Goal: Check status: Check status

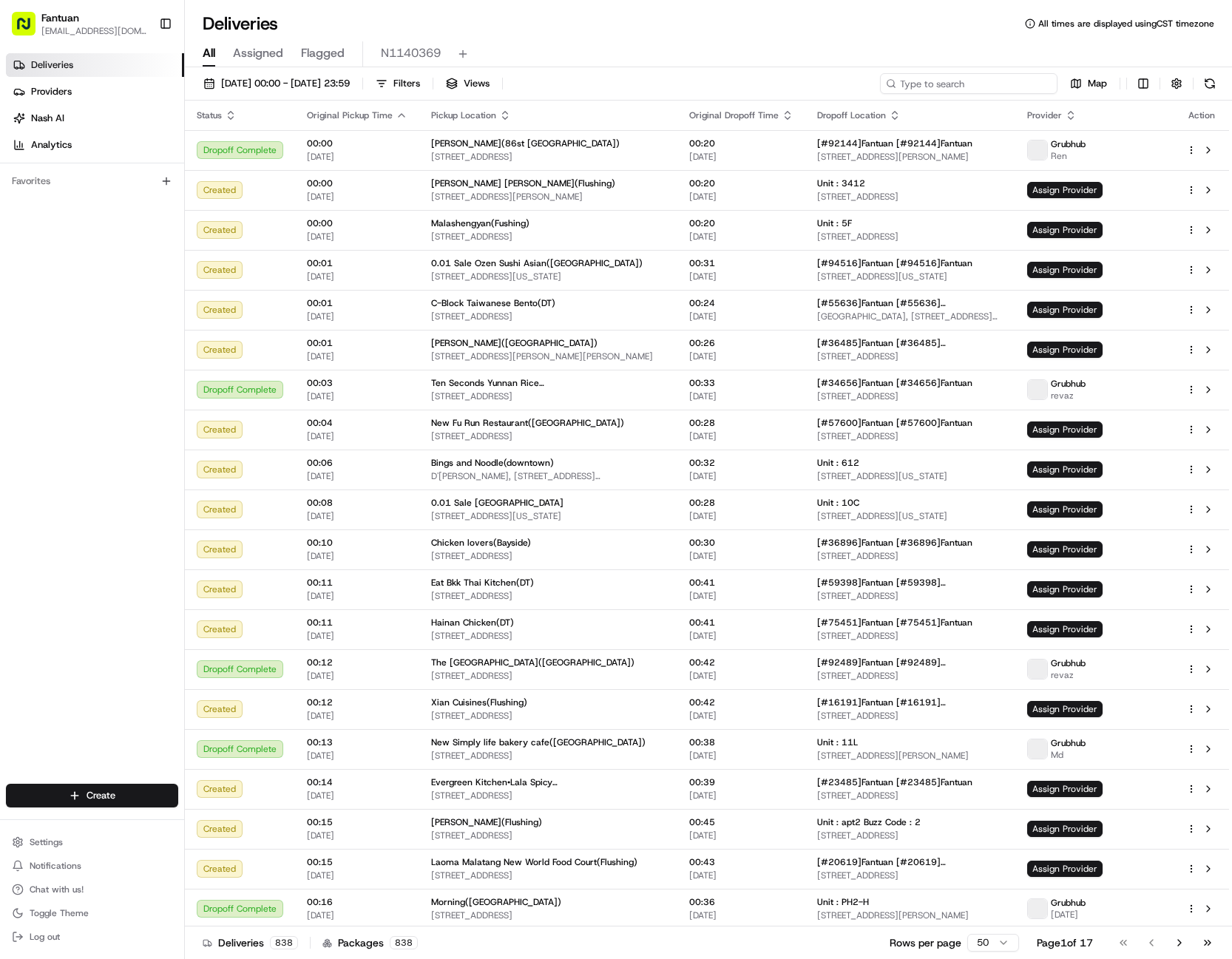
click at [975, 79] on input at bounding box center [968, 83] width 178 height 21
paste input "51681"
type input "51681"
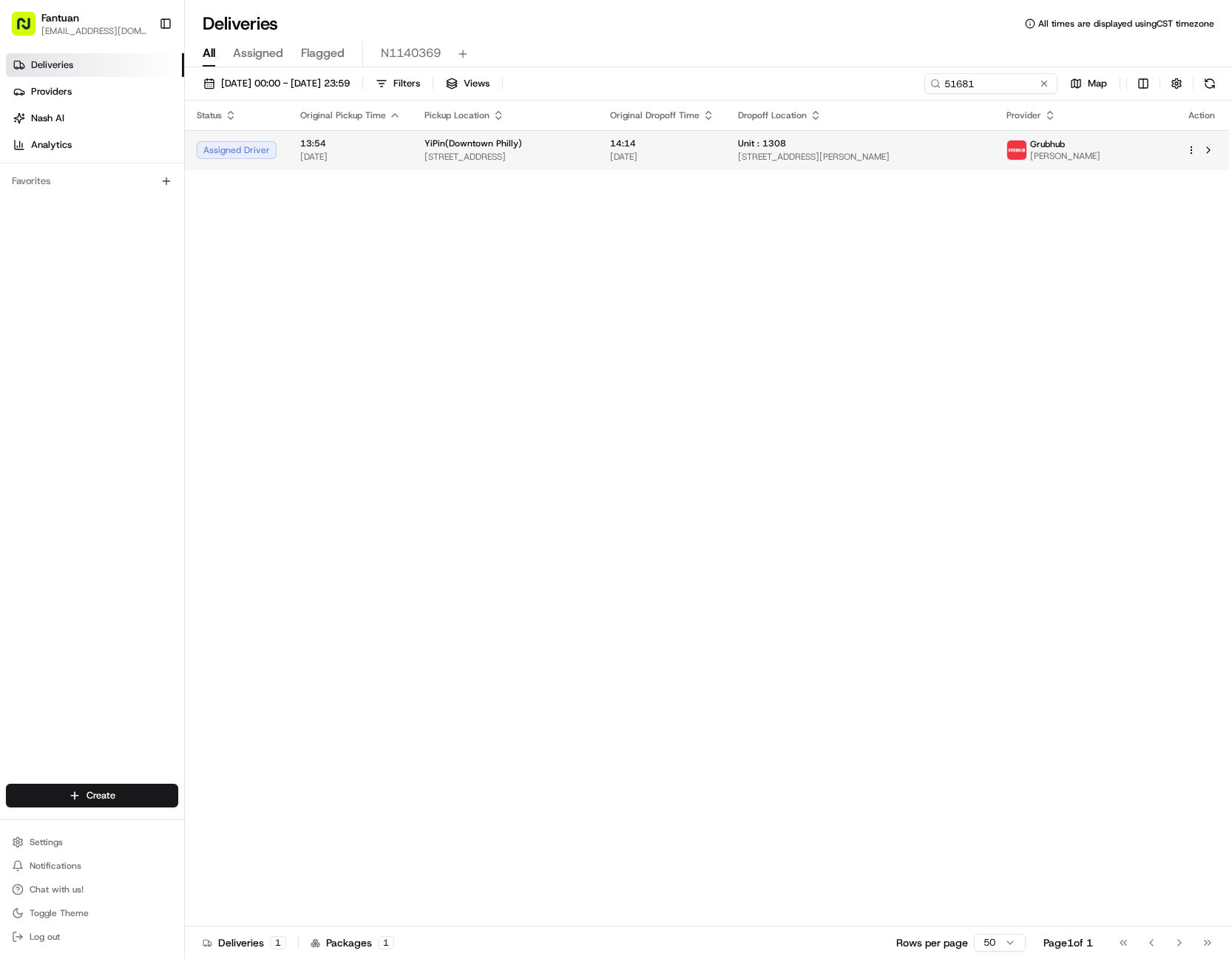
click at [586, 144] on div "YiPin(Downtown Philly)" at bounding box center [505, 143] width 162 height 12
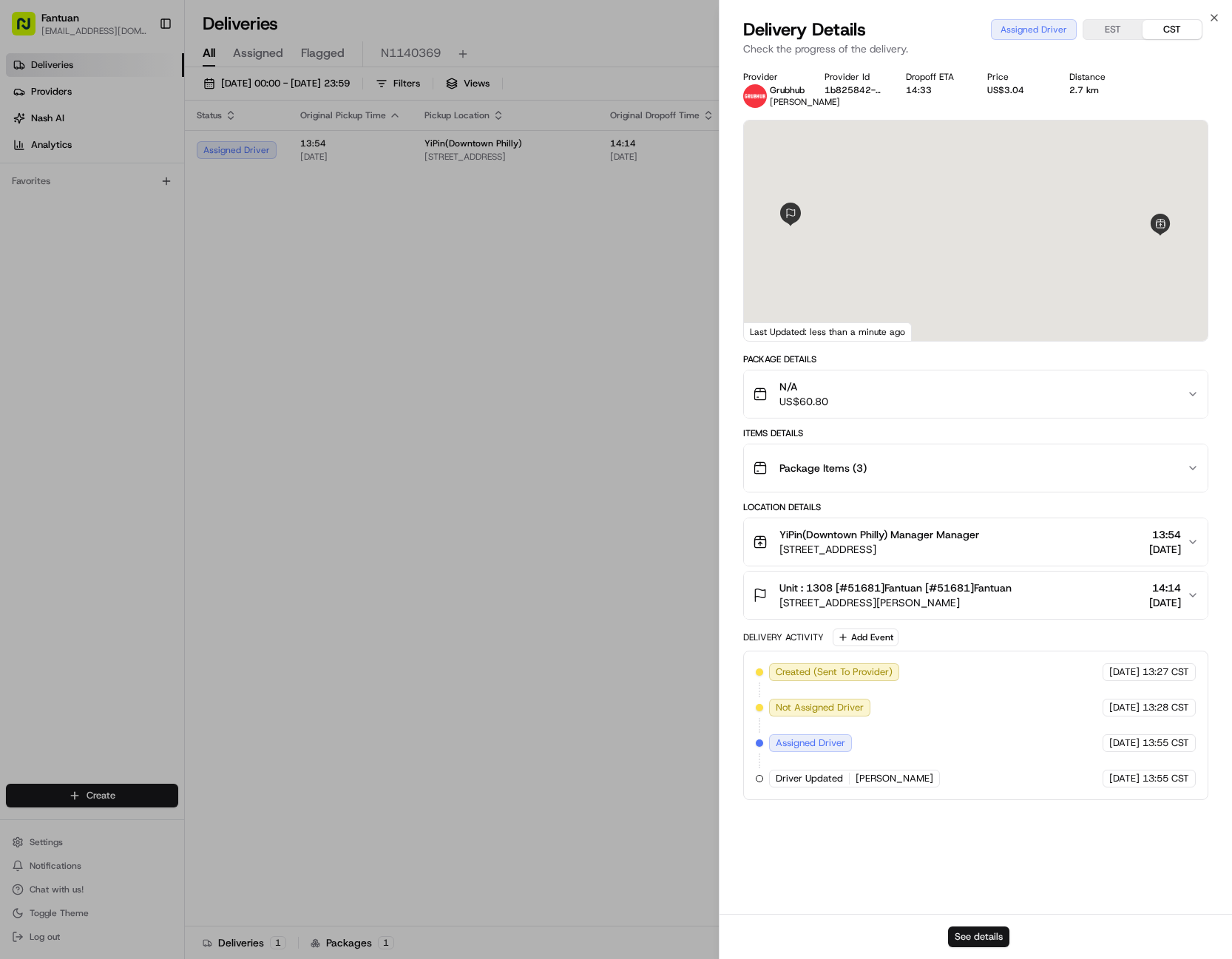
click at [971, 932] on button "See details" at bounding box center [978, 936] width 62 height 21
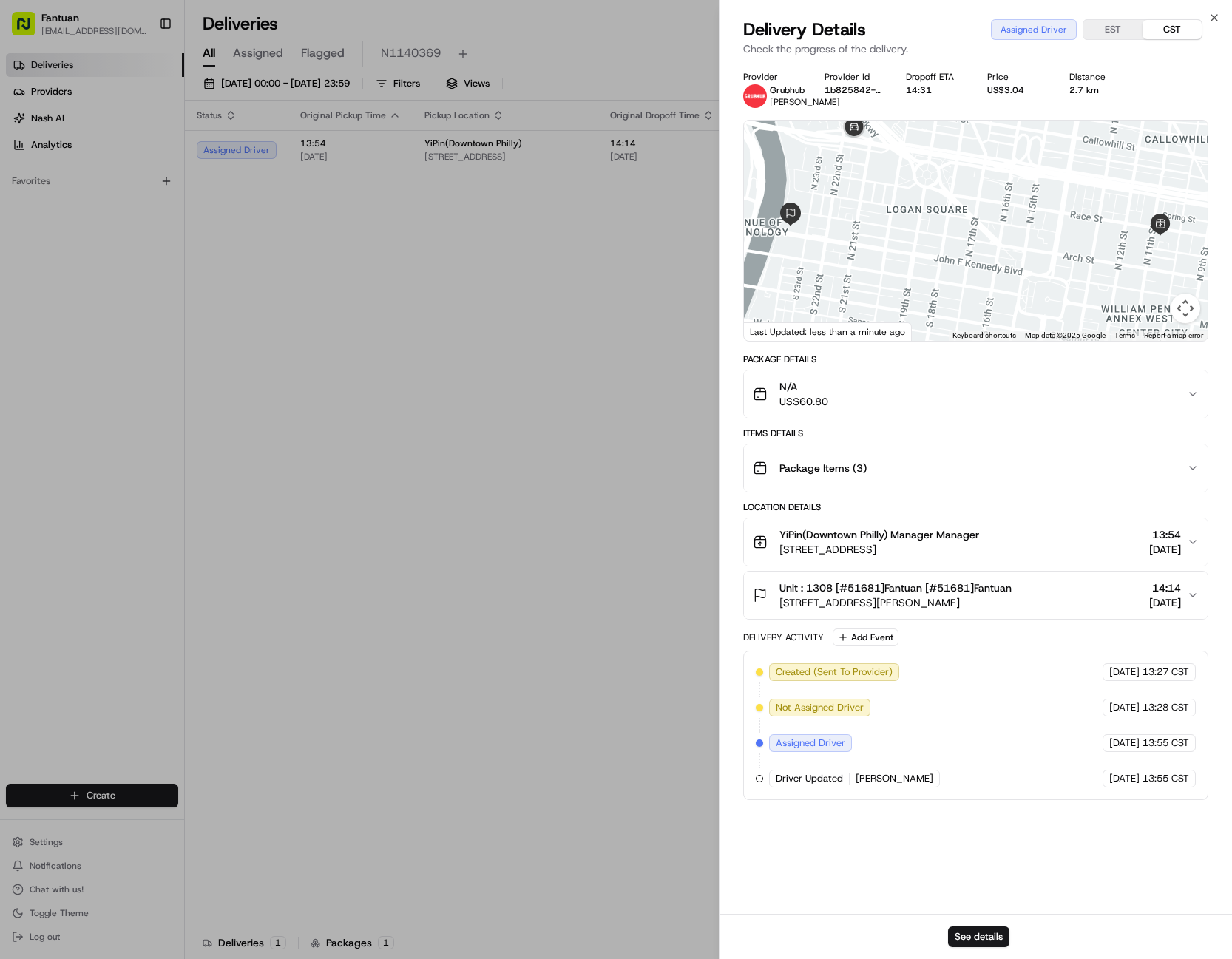
drag, startPoint x: 914, startPoint y: 455, endPoint x: 657, endPoint y: 126, distance: 417.5
click at [914, 454] on div "Package Items ( 3 )" at bounding box center [969, 468] width 434 height 30
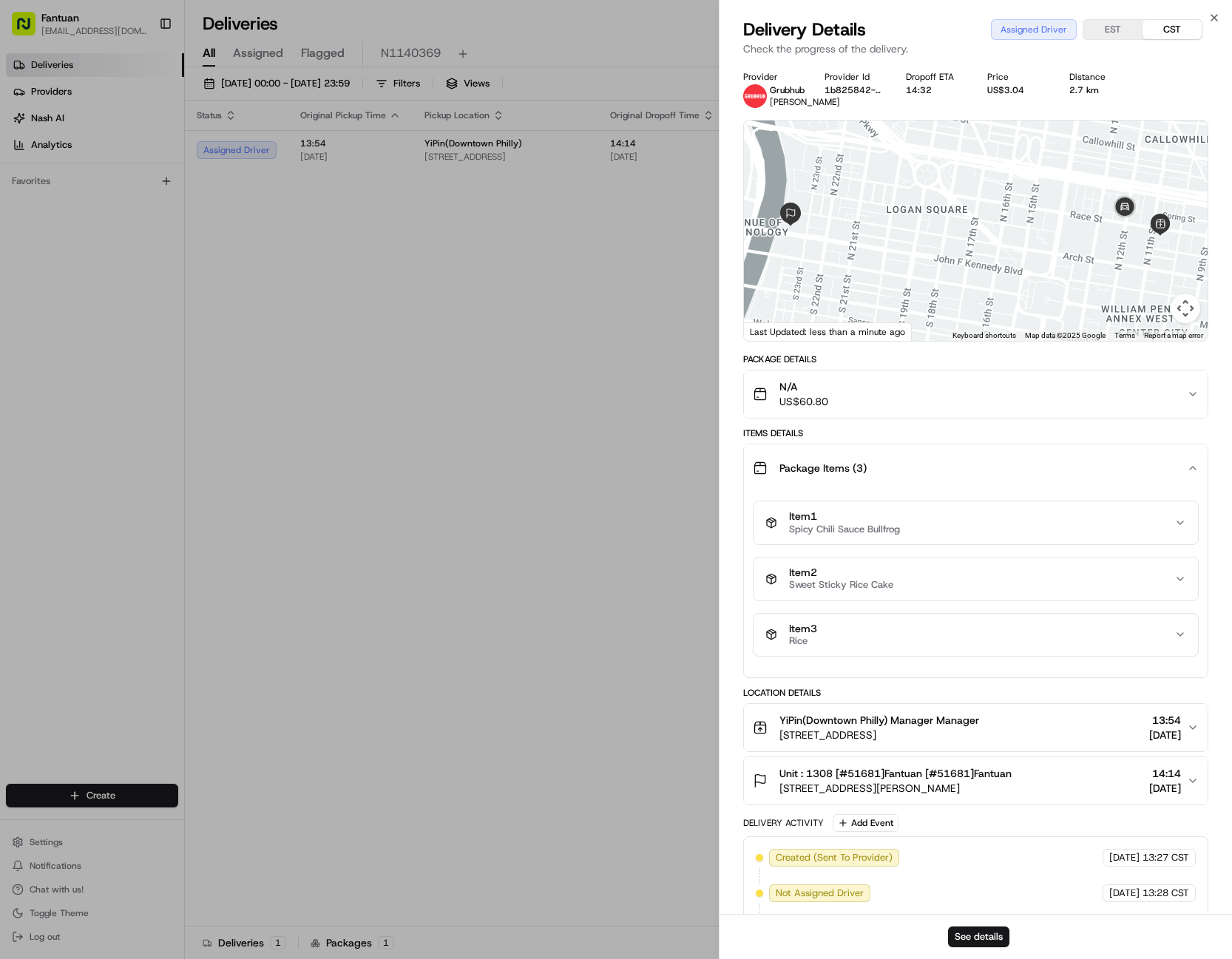
click at [1057, 412] on button "N/A US$60.80" at bounding box center [975, 394] width 463 height 48
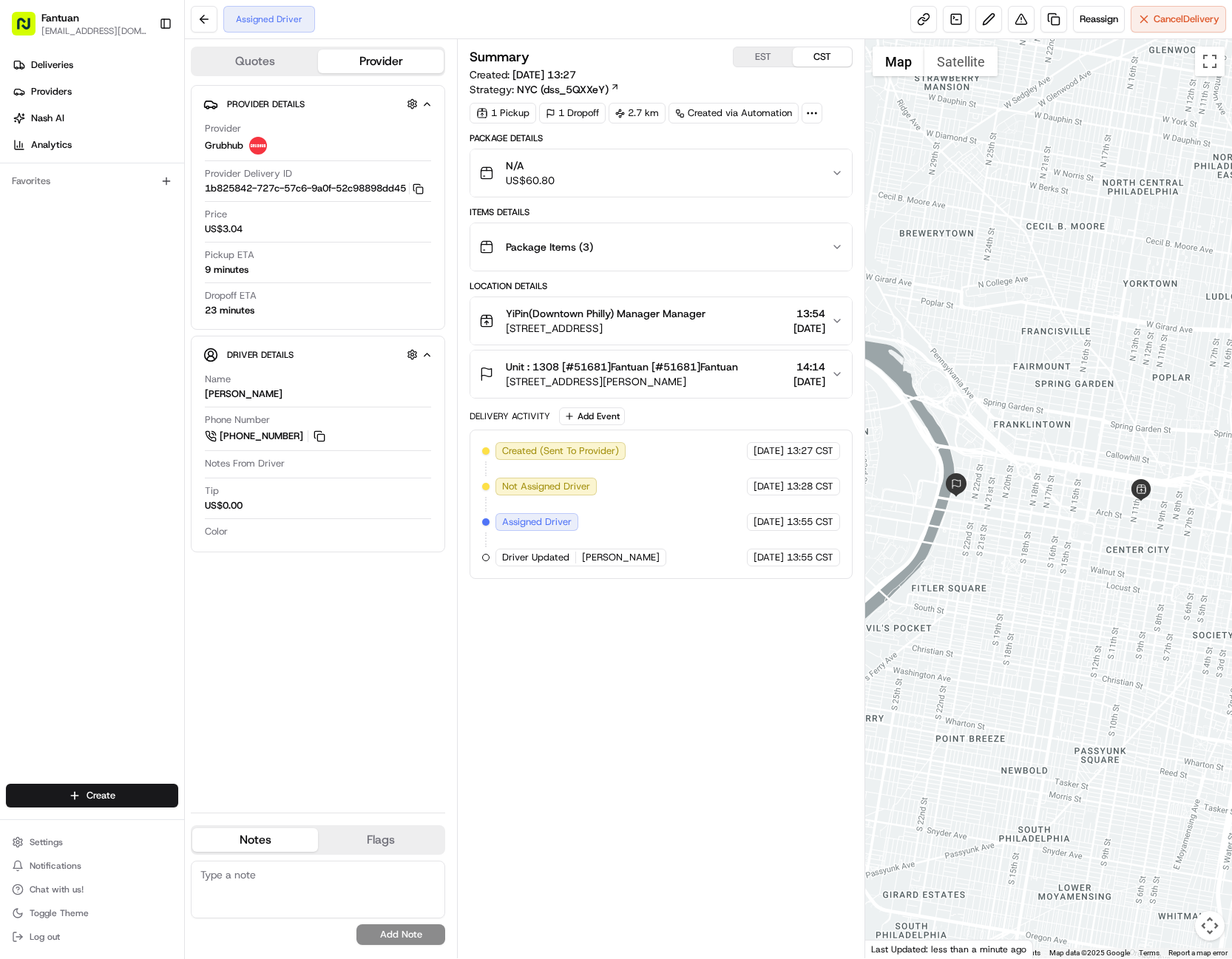
click at [990, 502] on div at bounding box center [1048, 498] width 366 height 918
click at [1135, 395] on div at bounding box center [1048, 498] width 366 height 918
